Goal: Task Accomplishment & Management: Use online tool/utility

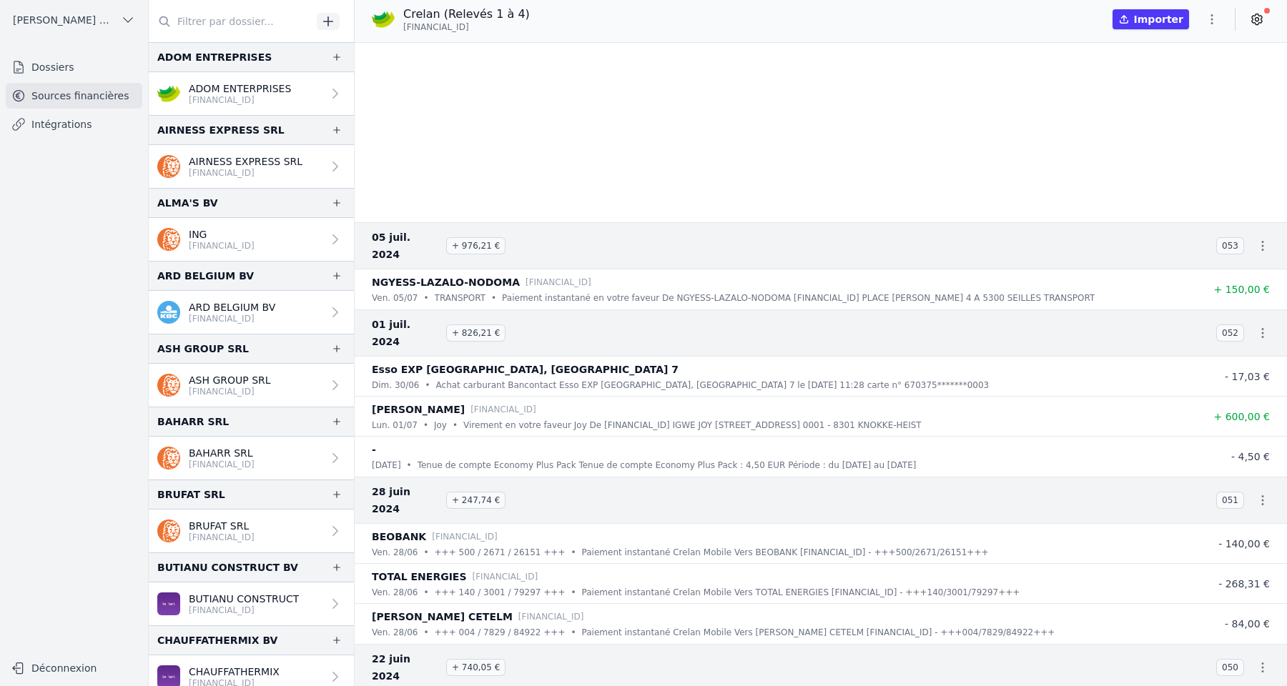
scroll to position [392, 0]
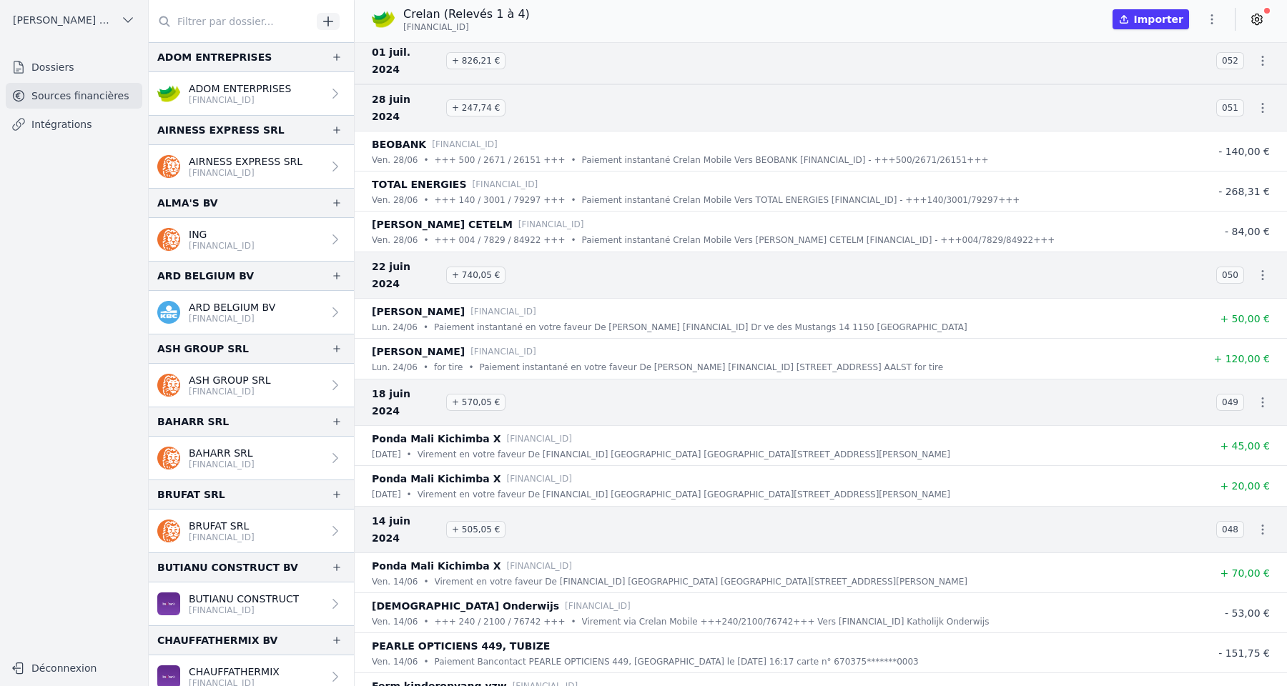
click at [94, 16] on span "[PERSON_NAME] ET PARTNERS SRL" at bounding box center [64, 20] width 102 height 14
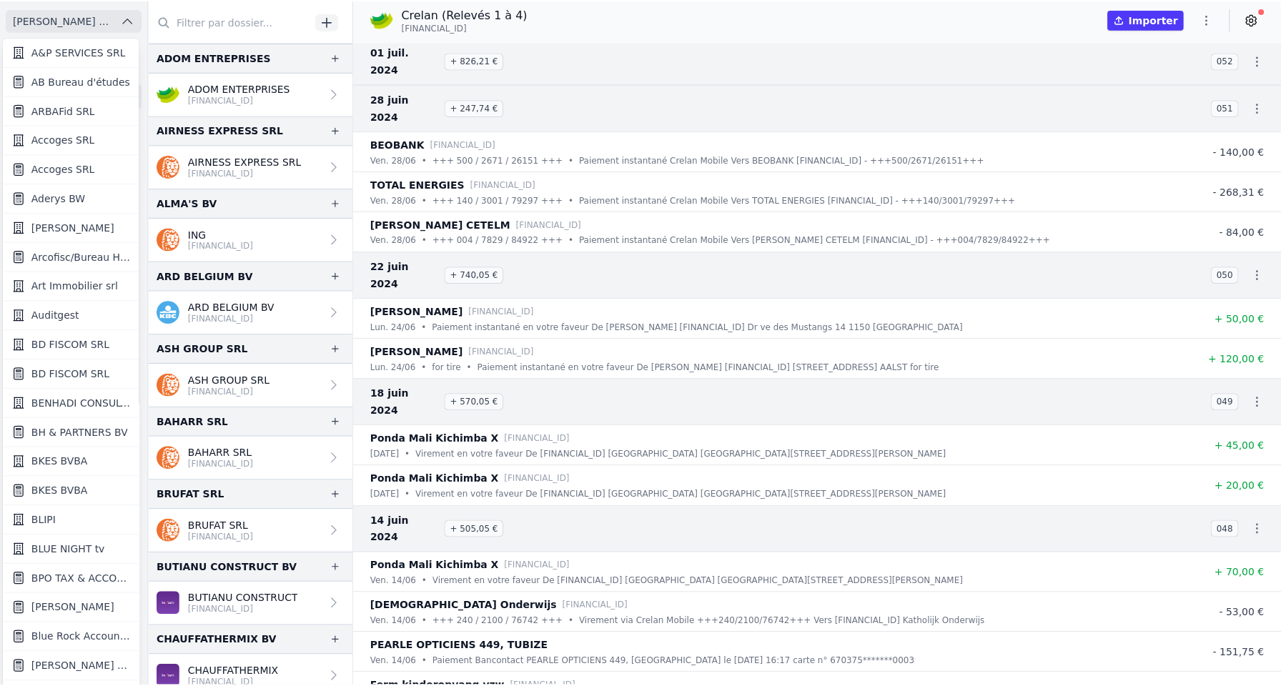
scroll to position [3, 0]
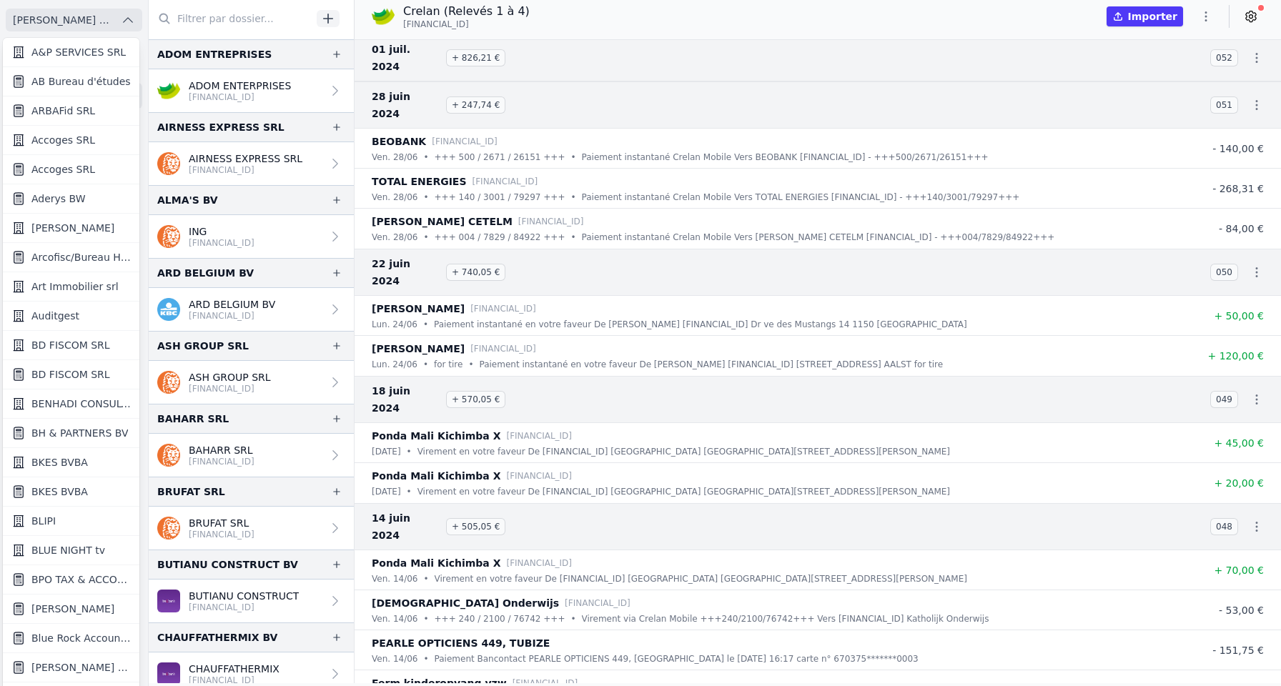
click at [76, 618] on link "[PERSON_NAME]" at bounding box center [71, 609] width 137 height 29
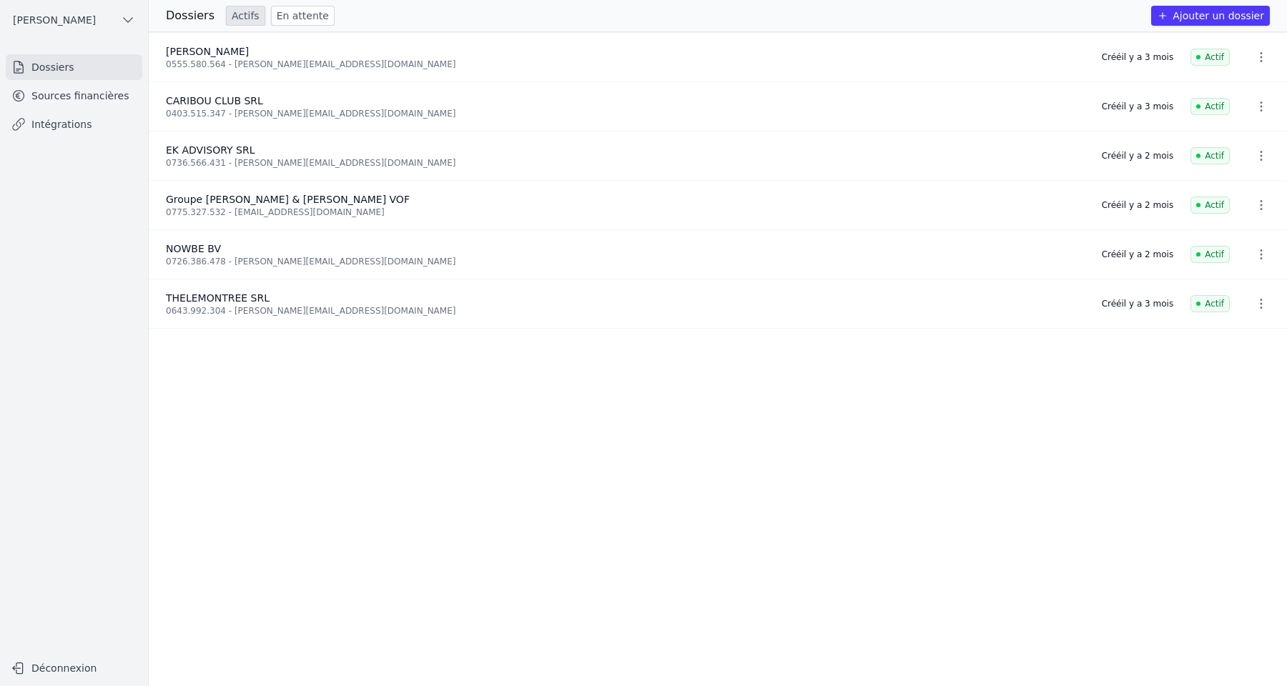
click at [114, 95] on link "Sources financières" at bounding box center [74, 96] width 137 height 26
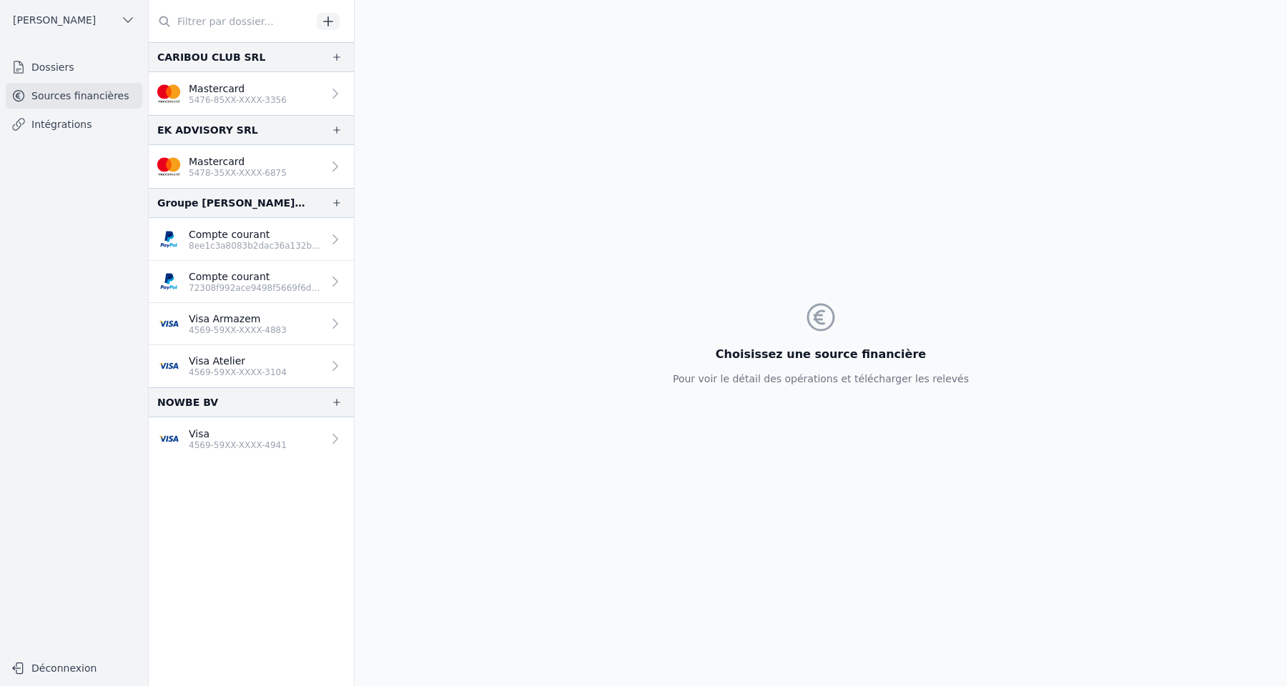
click at [100, 122] on link "Intégrations" at bounding box center [74, 125] width 137 height 26
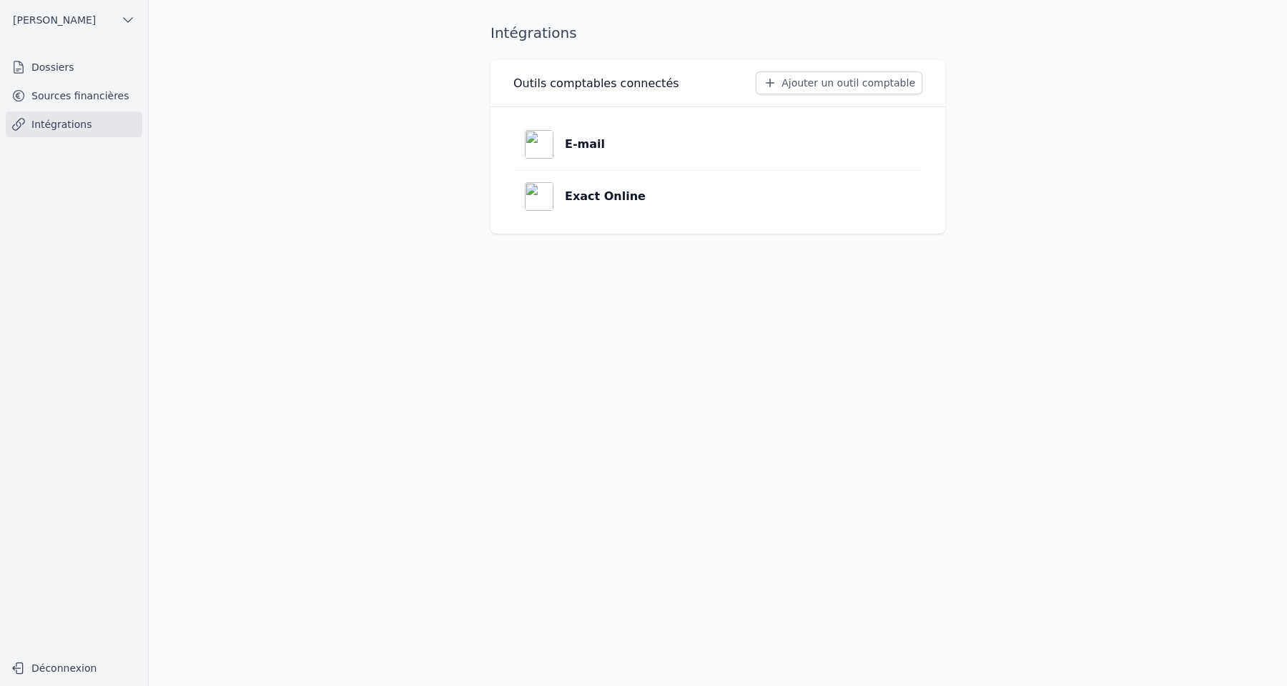
click at [565, 193] on p "Exact Online" at bounding box center [605, 196] width 81 height 17
click at [597, 199] on p "Exact Online" at bounding box center [605, 196] width 81 height 17
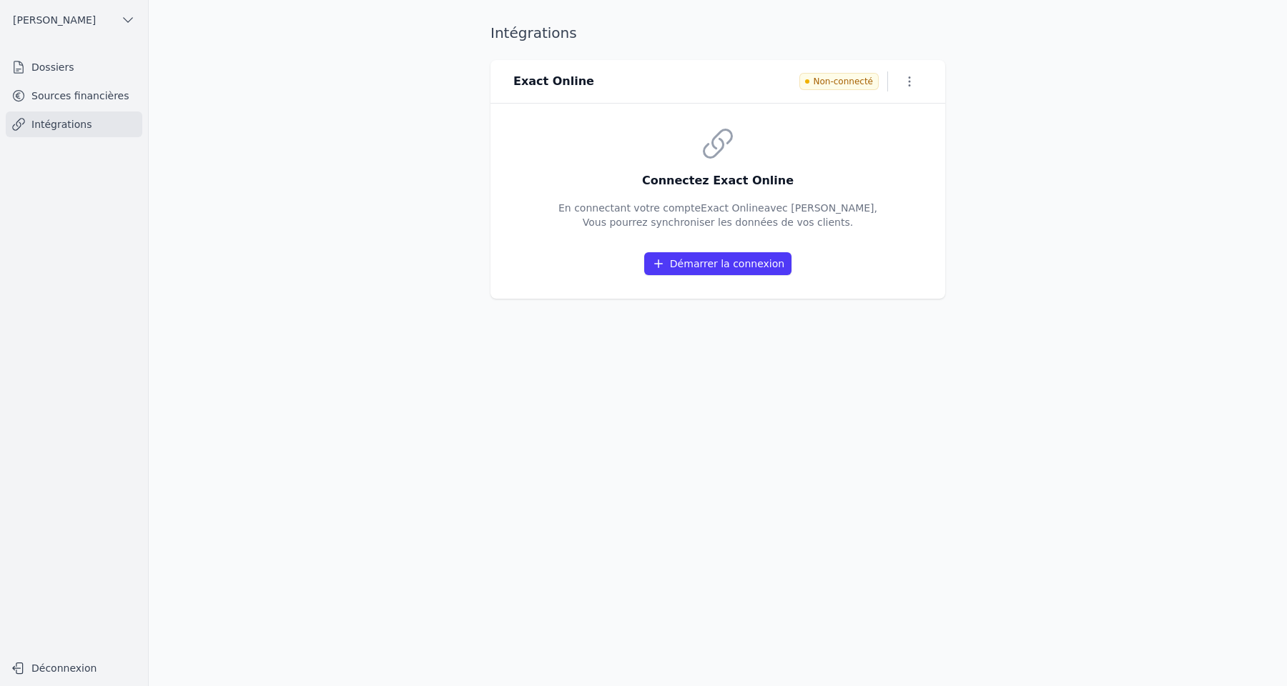
click at [677, 264] on button "Démarrer la connexion" at bounding box center [717, 263] width 147 height 23
click at [70, 96] on link "Sources financières" at bounding box center [74, 96] width 137 height 26
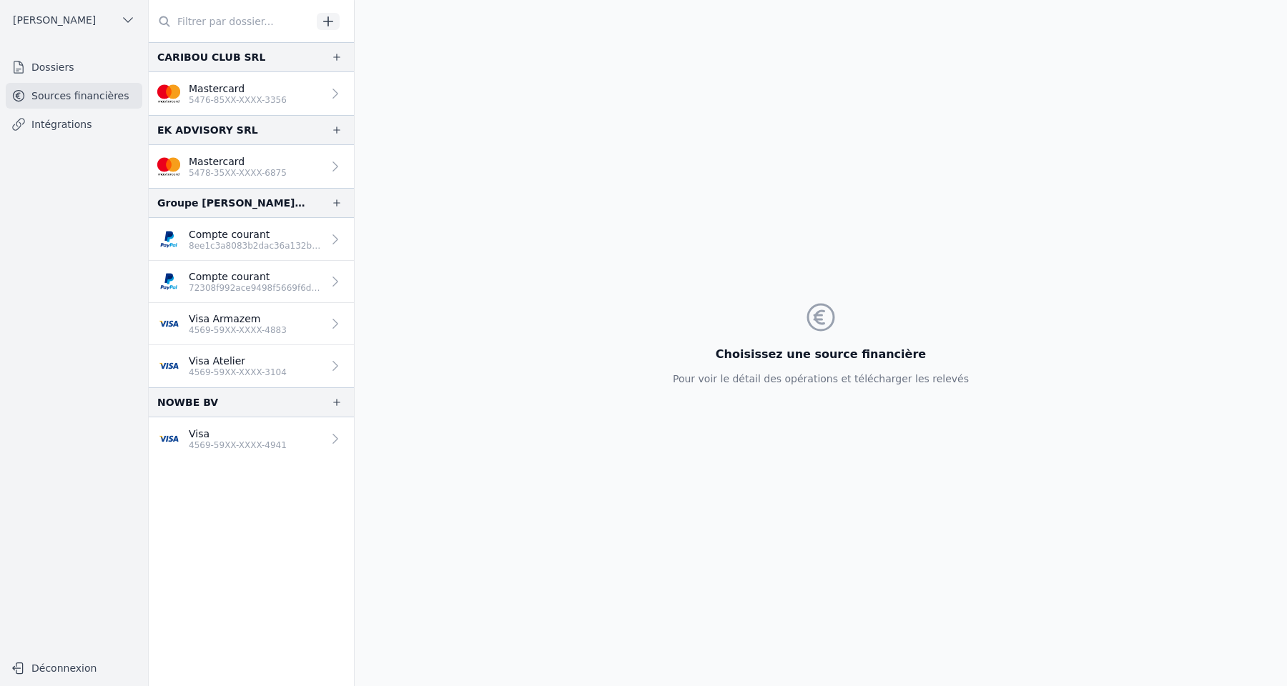
click at [60, 129] on link "Intégrations" at bounding box center [74, 125] width 137 height 26
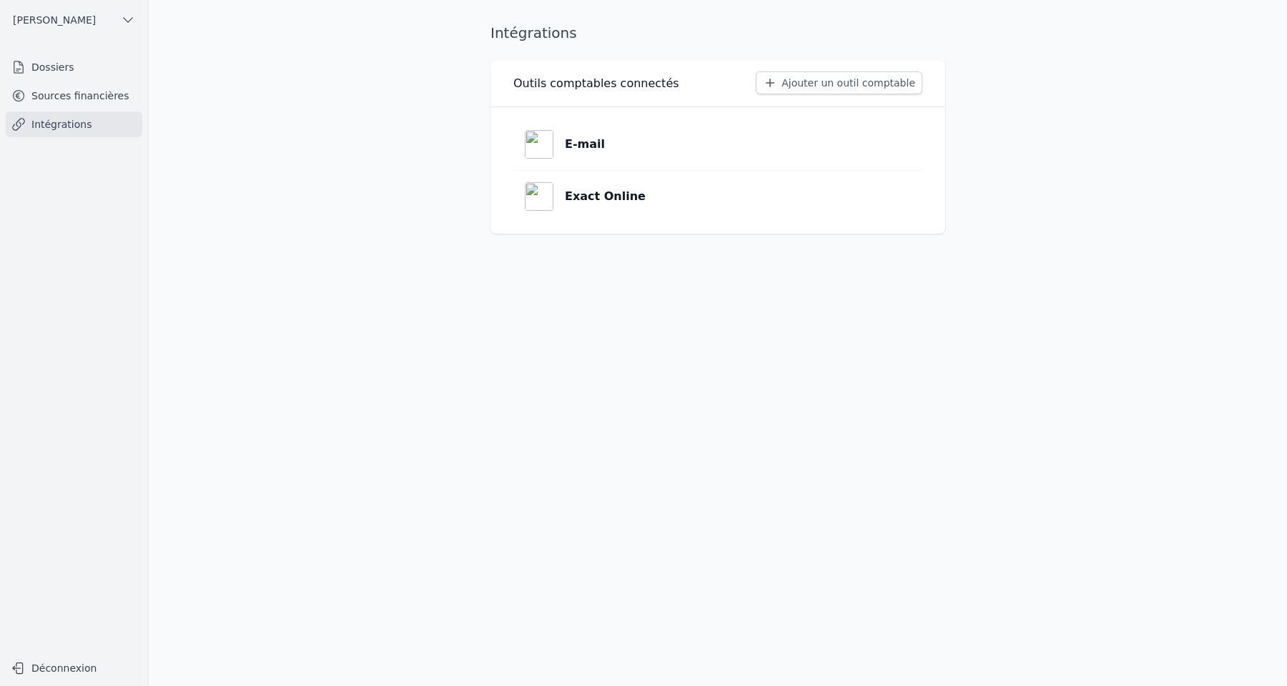
click at [59, 91] on link "Sources financières" at bounding box center [74, 96] width 137 height 26
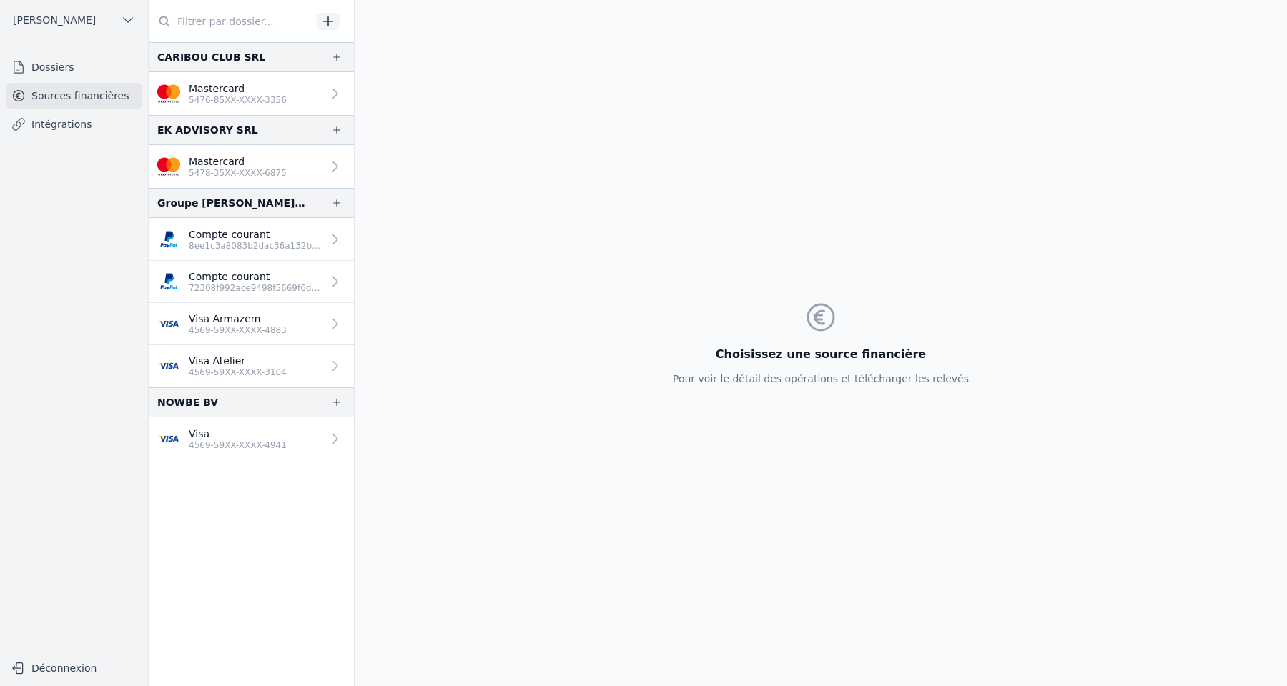
click at [76, 129] on link "Intégrations" at bounding box center [74, 125] width 137 height 26
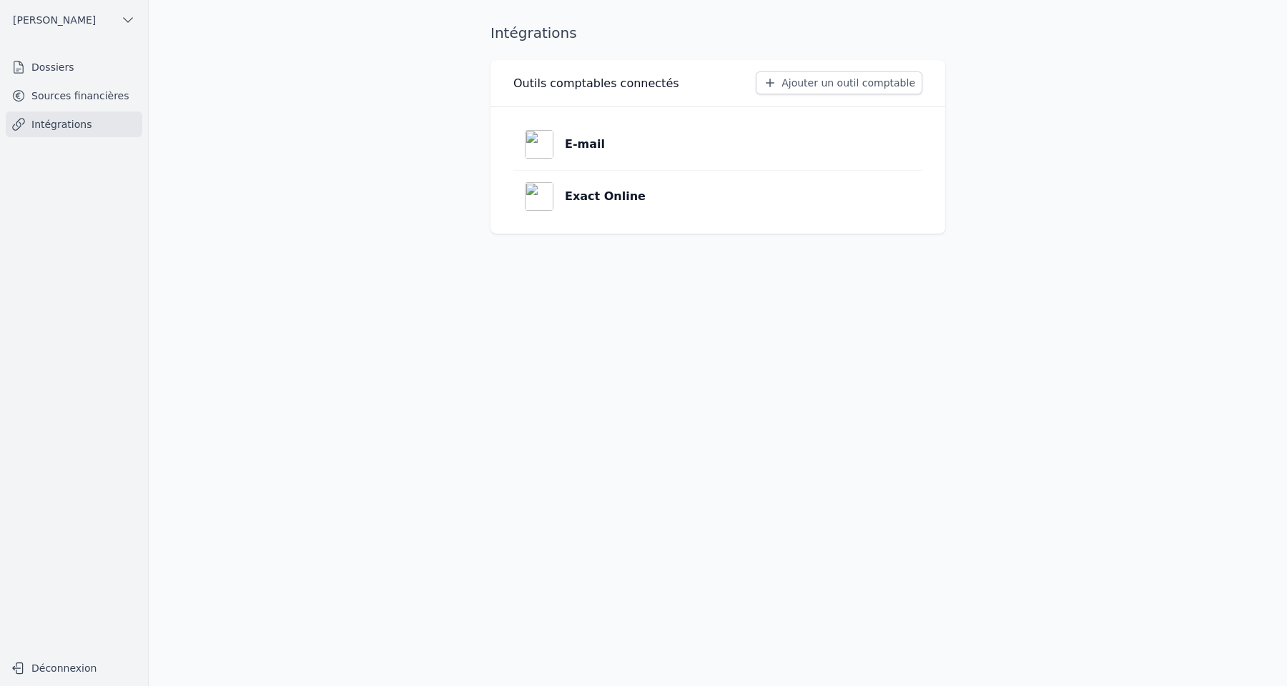
click at [585, 190] on p "Exact Online" at bounding box center [605, 196] width 81 height 17
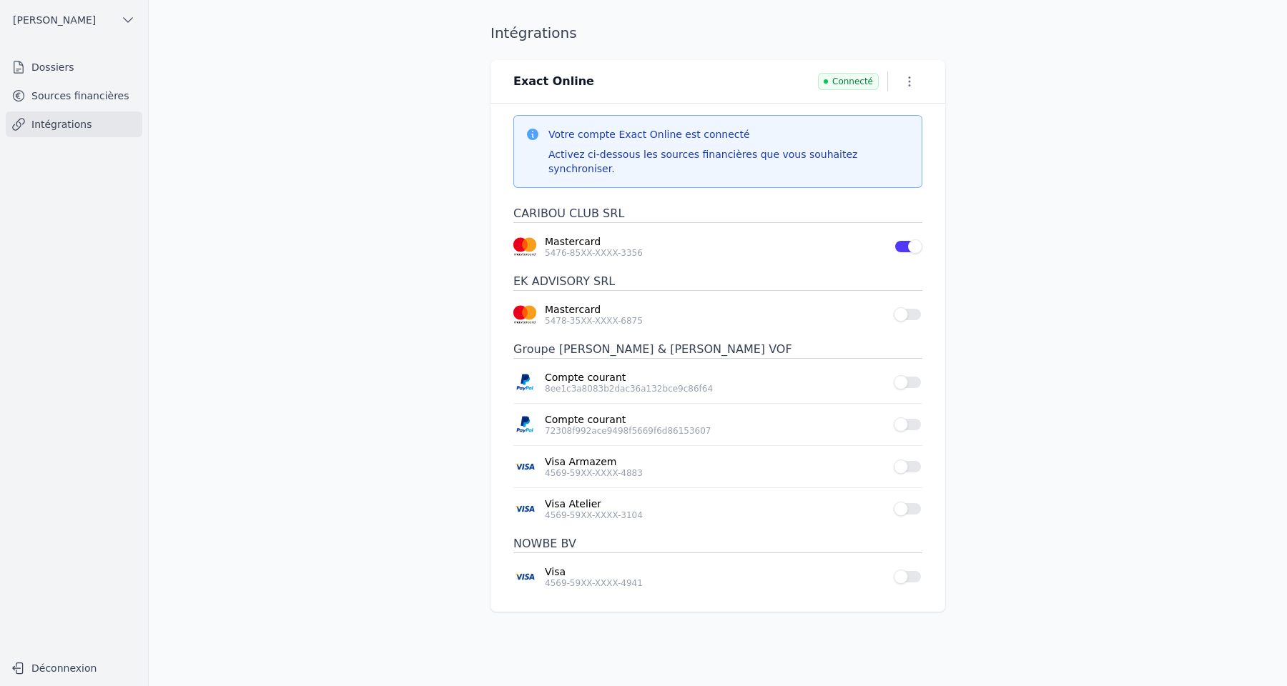
click at [906, 307] on button "Use setting" at bounding box center [908, 314] width 29 height 14
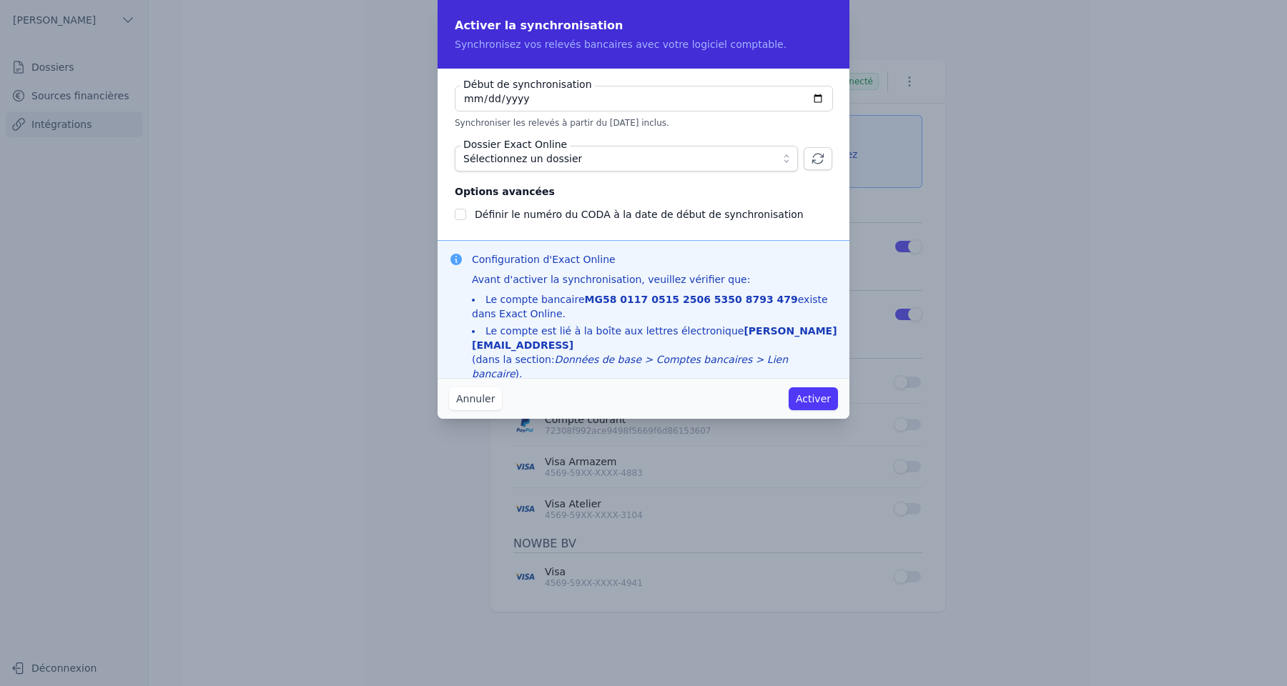
click at [730, 169] on button "Sélectionnez un dossier" at bounding box center [626, 159] width 343 height 26
click at [484, 399] on button "Annuler" at bounding box center [475, 398] width 53 height 23
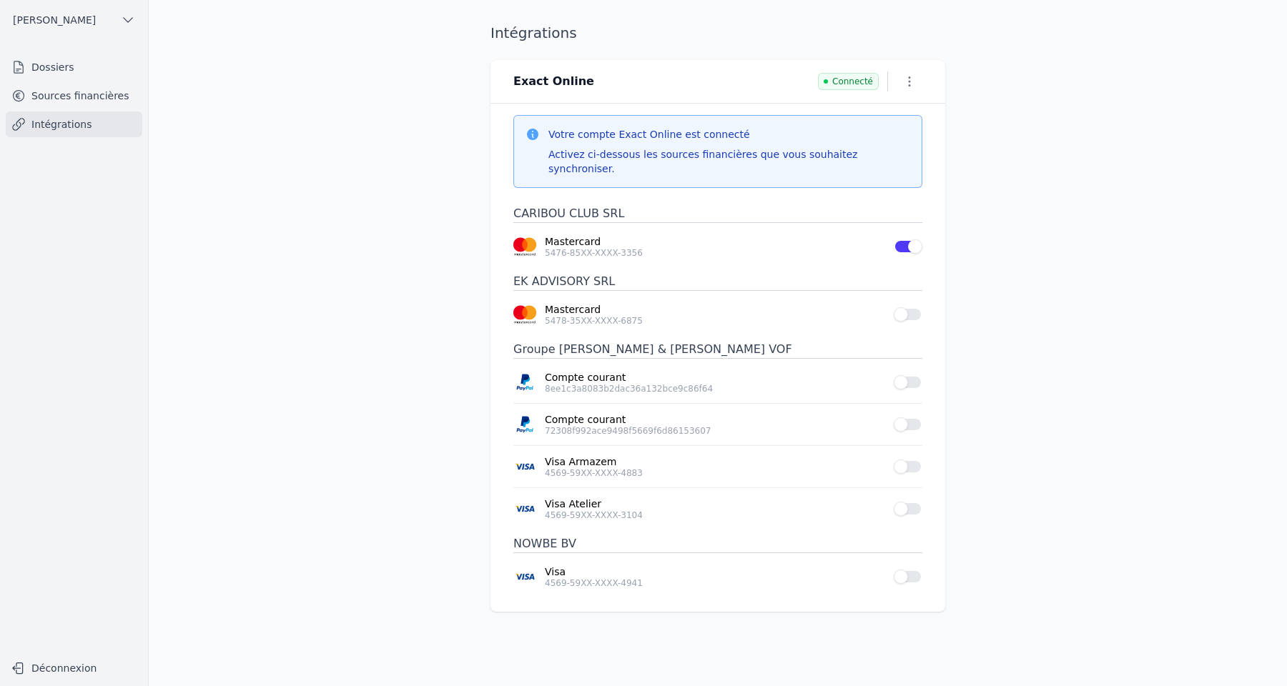
click at [906, 375] on button "Use setting" at bounding box center [908, 382] width 29 height 14
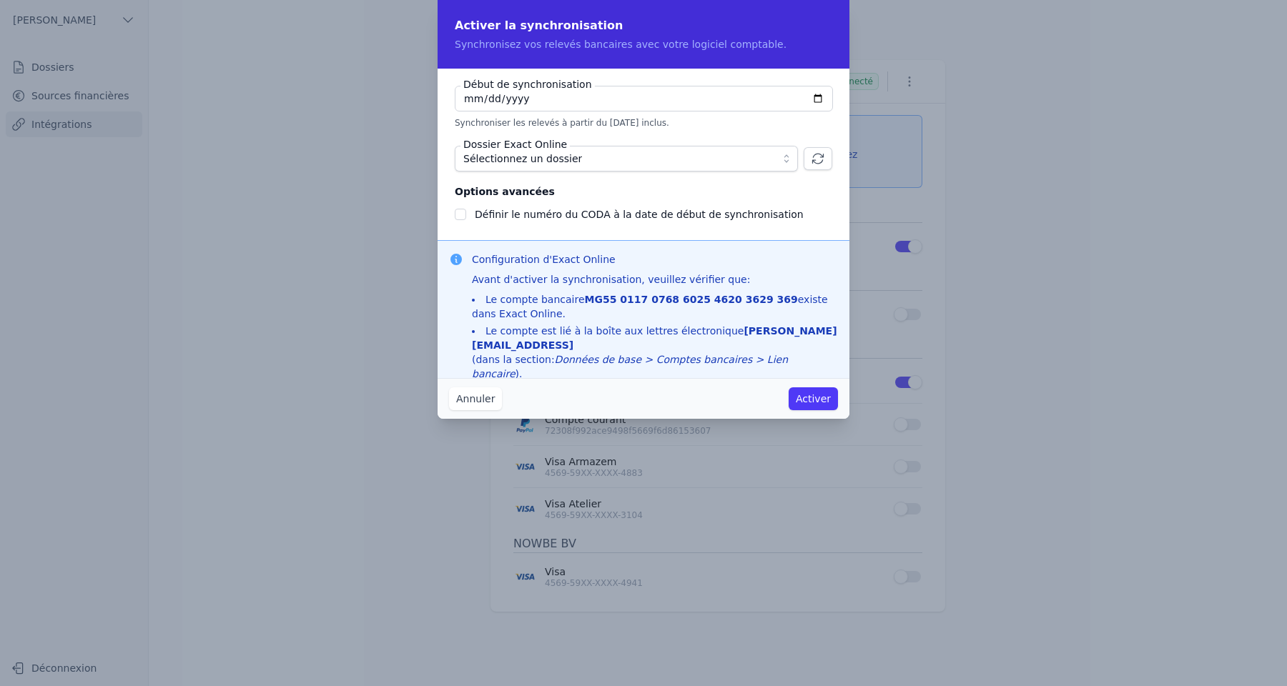
click at [640, 157] on span "Sélectionnez un dossier" at bounding box center [616, 158] width 306 height 17
click at [478, 401] on button "Annuler" at bounding box center [475, 398] width 53 height 23
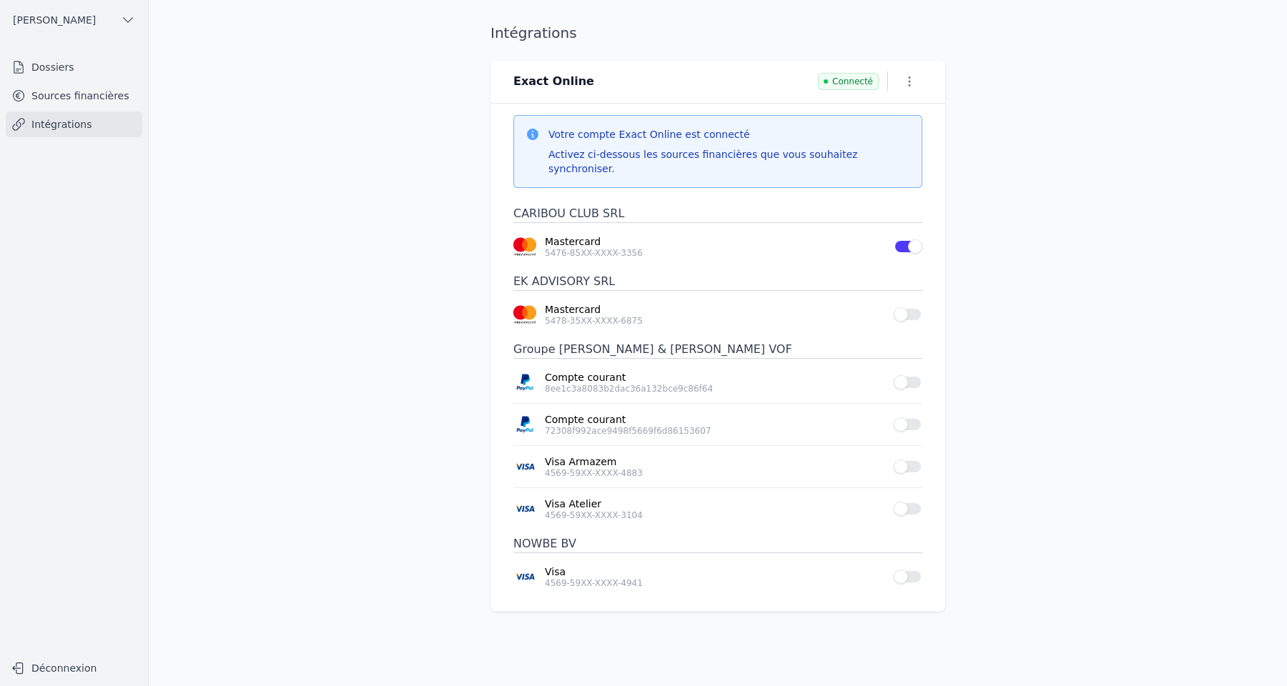
click at [99, 91] on link "Sources financières" at bounding box center [74, 96] width 137 height 26
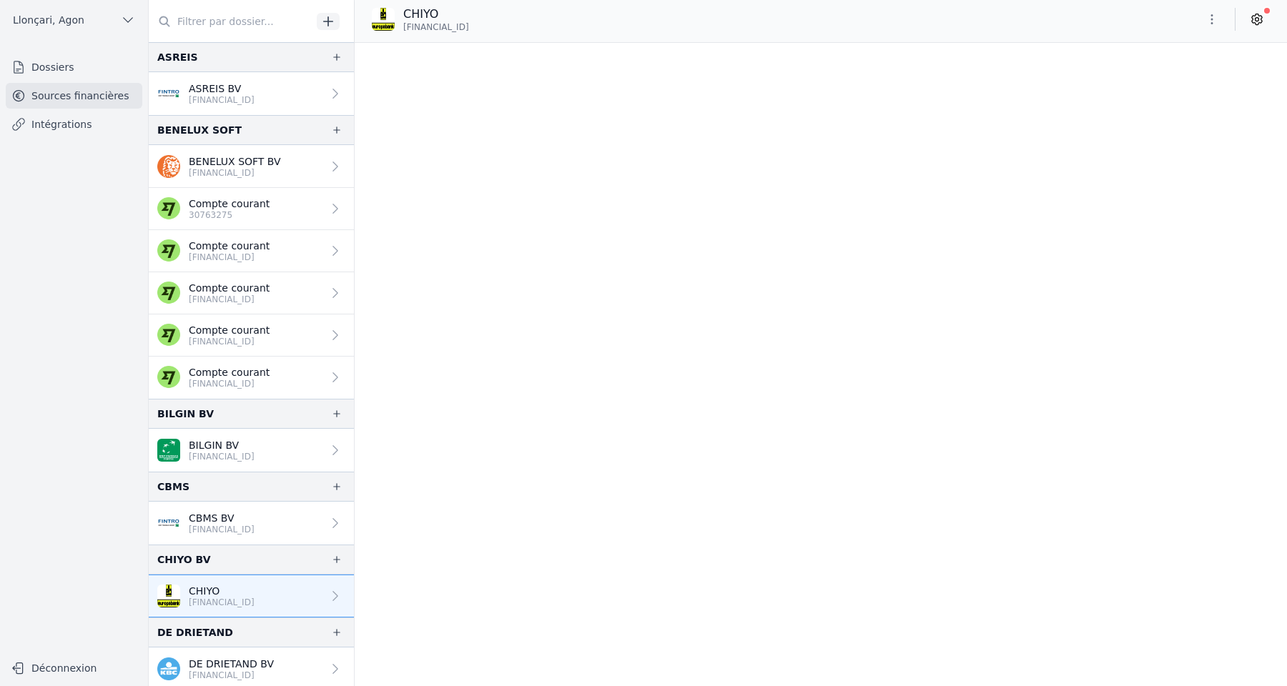
scroll to position [9398, 0]
